Goal: Task Accomplishment & Management: Manage account settings

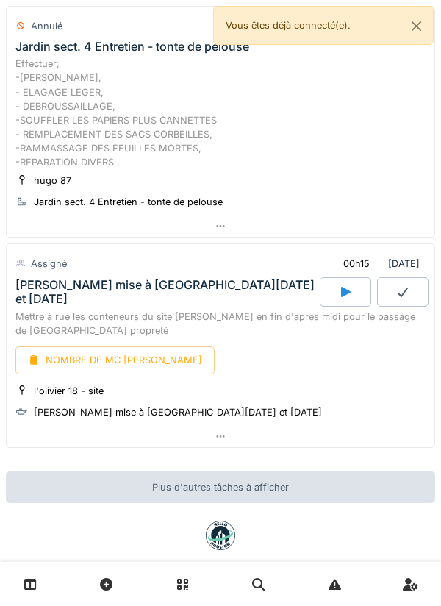
scroll to position [563, 0]
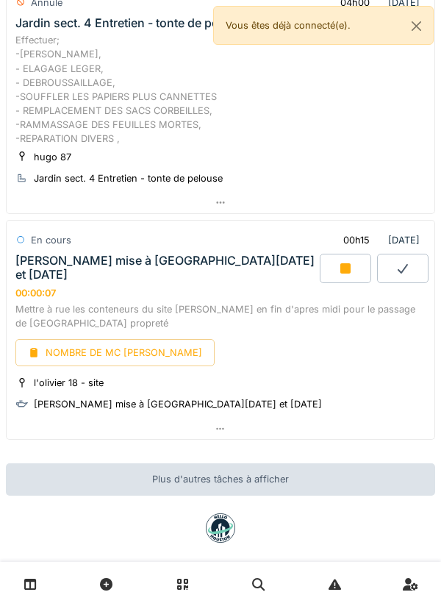
click at [42, 593] on link at bounding box center [31, 584] width 38 height 35
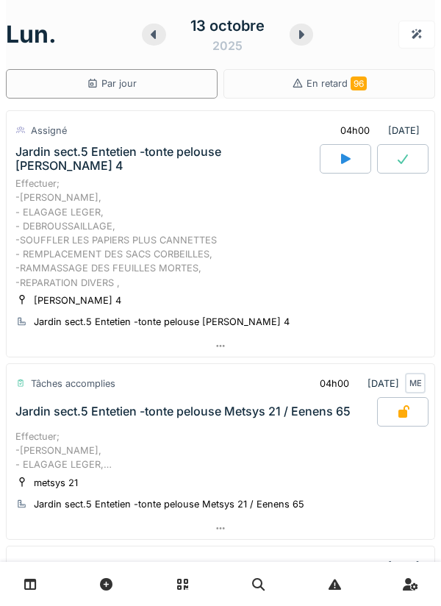
click at [271, 470] on div "Effectuer; -[PERSON_NAME], - ELAGAGE LEGER, - DEBROUSSAILLAGE, -SOUFFLER LES PA…" at bounding box center [220, 450] width 410 height 43
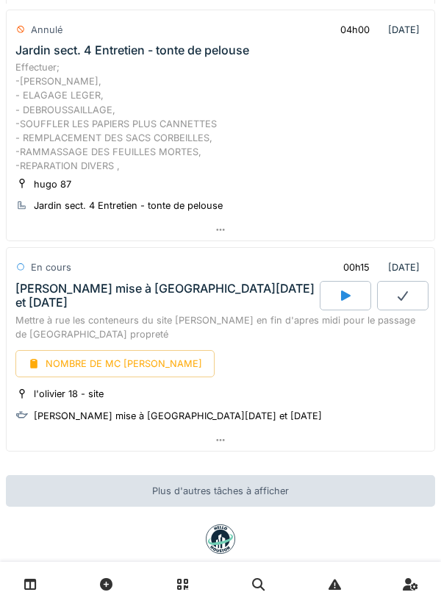
scroll to position [971, 0]
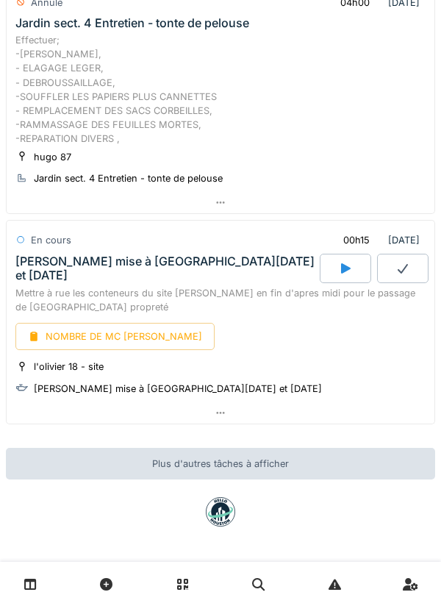
click at [362, 271] on div at bounding box center [345, 268] width 51 height 29
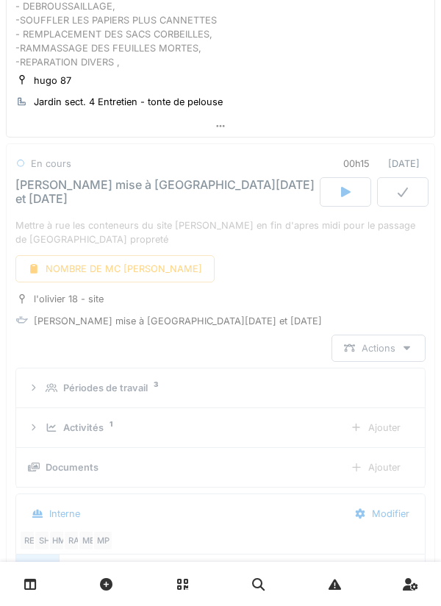
scroll to position [1132, 0]
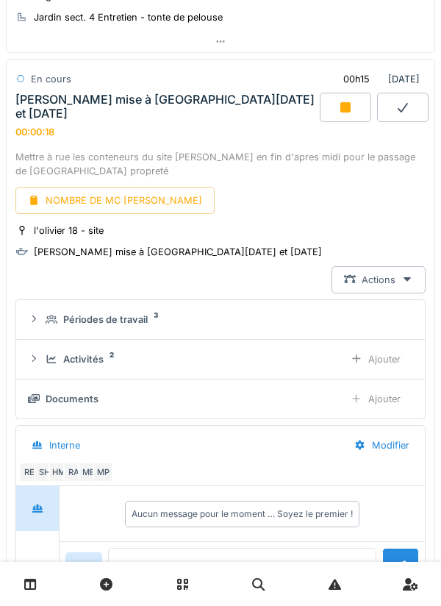
click at [410, 465] on div "RE SH HM RA ME MP" at bounding box center [217, 472] width 397 height 21
click at [352, 116] on div at bounding box center [345, 107] width 51 height 29
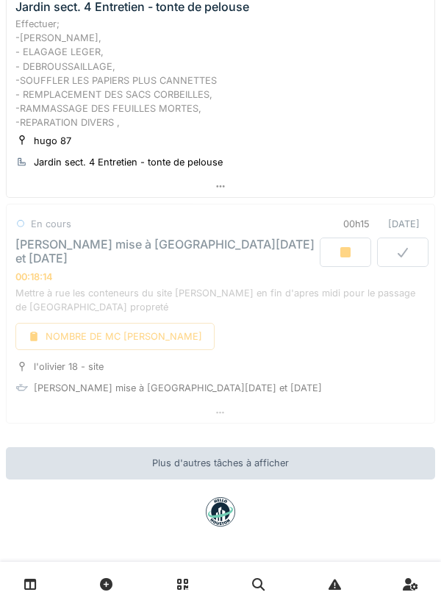
scroll to position [973, 0]
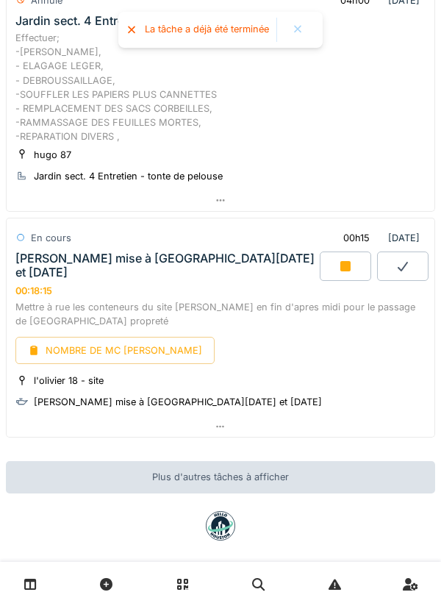
click at [29, 588] on icon at bounding box center [30, 584] width 13 height 13
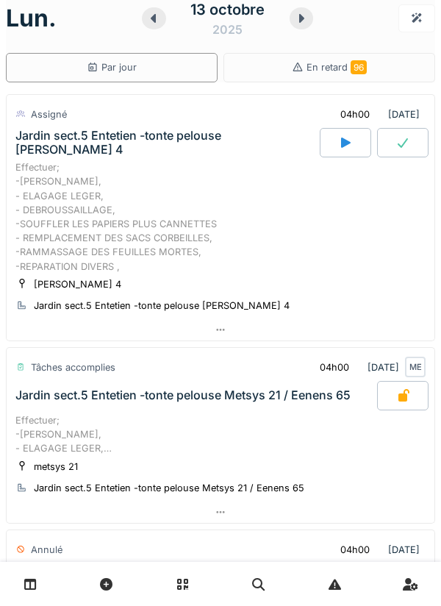
scroll to position [15, 0]
click at [340, 150] on div at bounding box center [345, 143] width 51 height 29
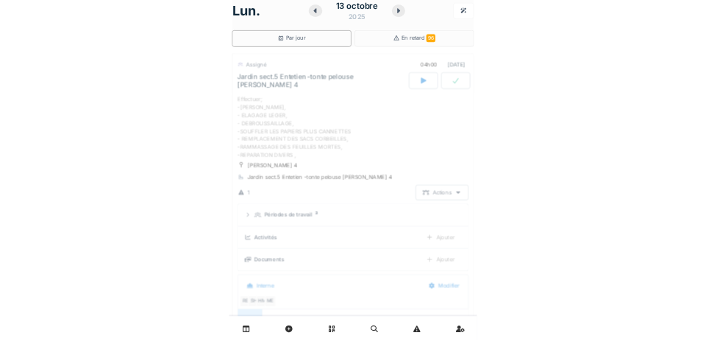
scroll to position [51, 0]
